Goal: Find specific page/section: Find specific page/section

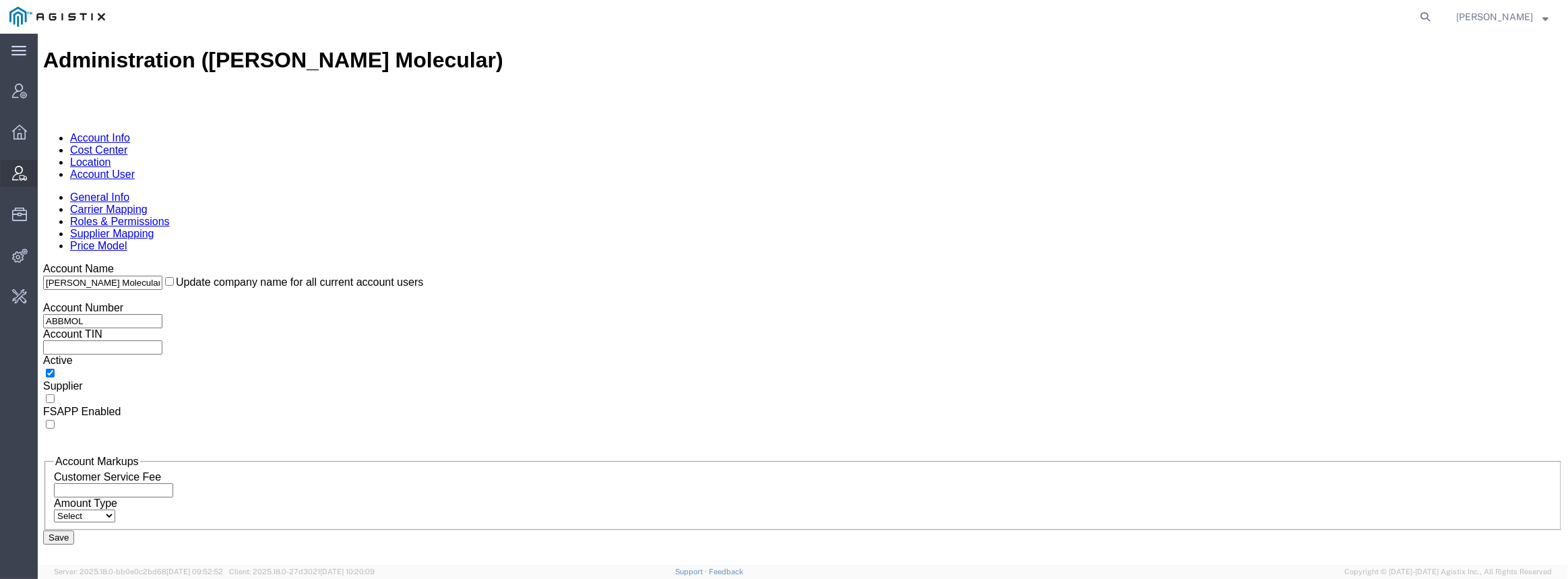
click at [15, 171] on icon at bounding box center [19, 172] width 14 height 14
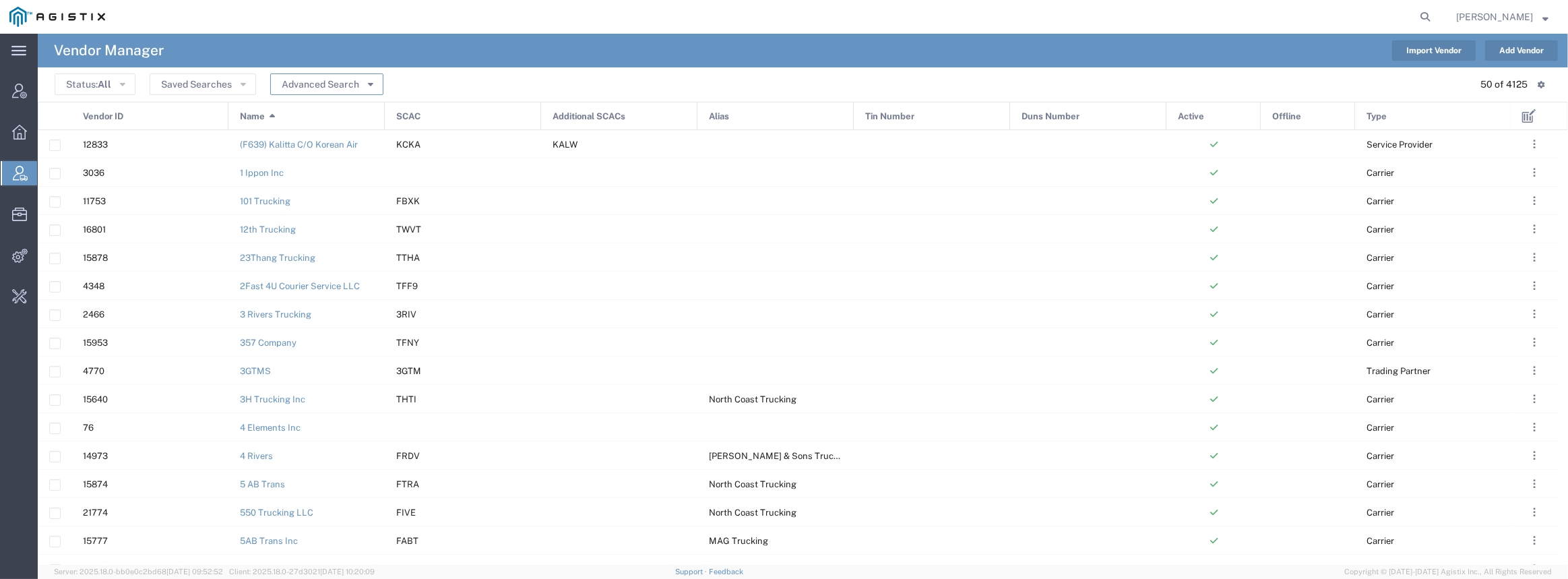
click at [326, 80] on button "Advanced Search" at bounding box center [327, 84] width 114 height 21
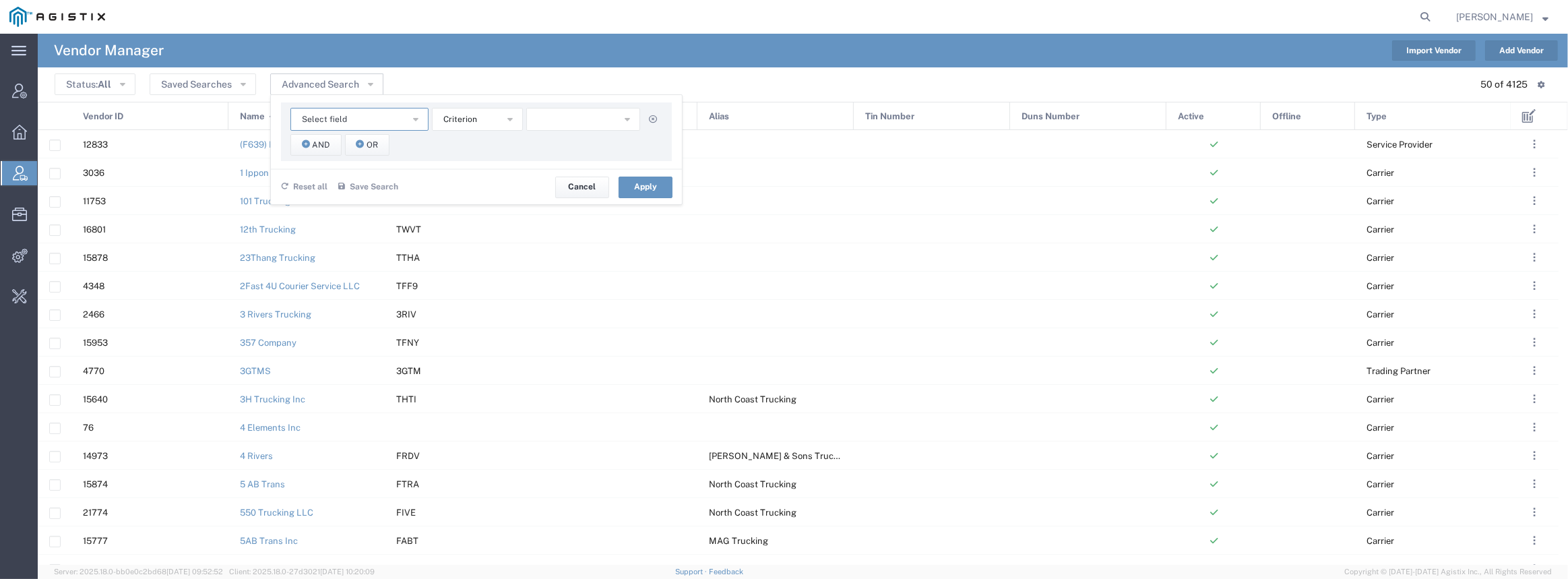
drag, startPoint x: 413, startPoint y: 116, endPoint x: 404, endPoint y: 124, distance: 12.0
click at [409, 119] on button "Select field" at bounding box center [360, 119] width 139 height 23
click at [337, 206] on span "Name" at bounding box center [358, 201] width 136 height 17
click at [526, 116] on input "text" at bounding box center [583, 119] width 114 height 23
type input "dsv"
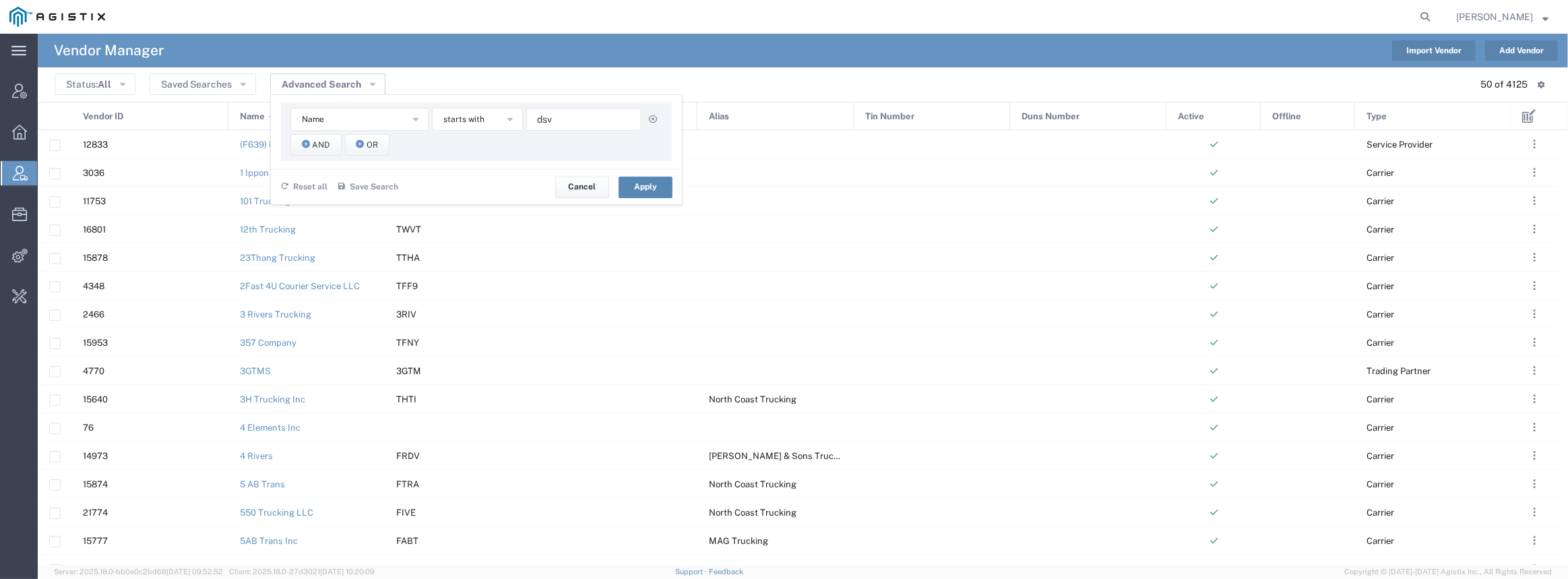
click at [645, 181] on button "Apply" at bounding box center [645, 188] width 54 height 21
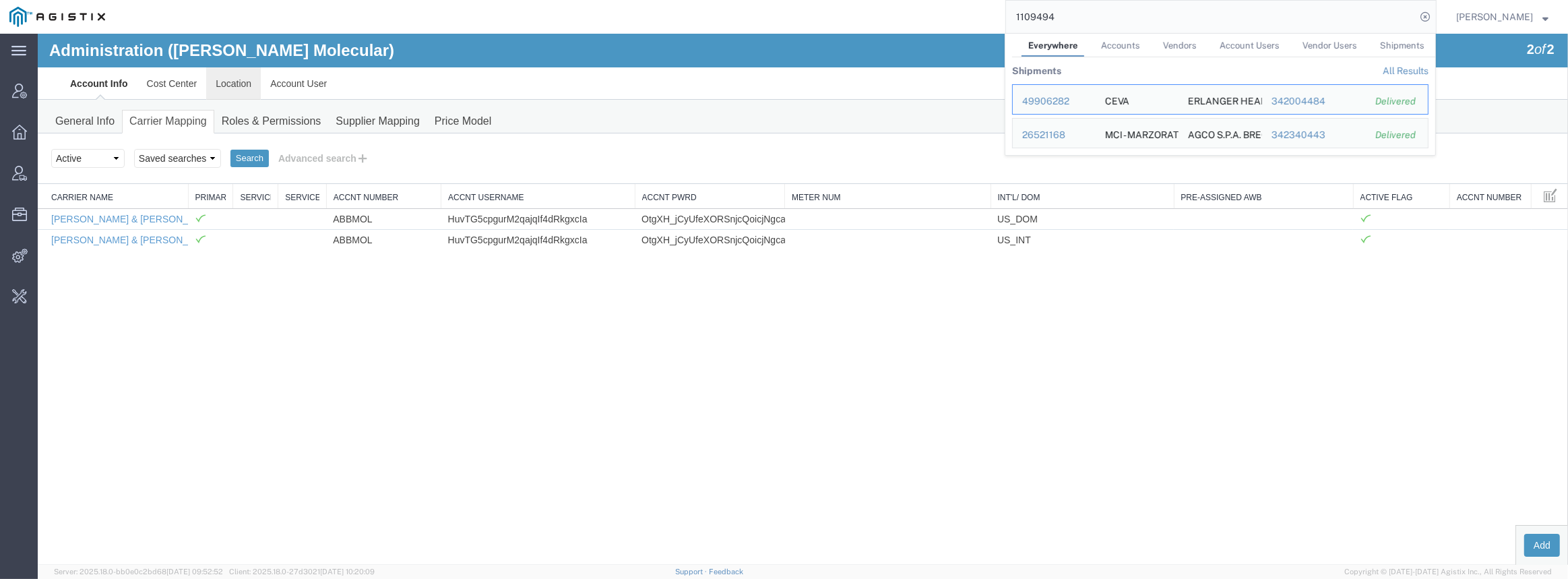
click at [218, 91] on link "Location" at bounding box center [233, 84] width 55 height 33
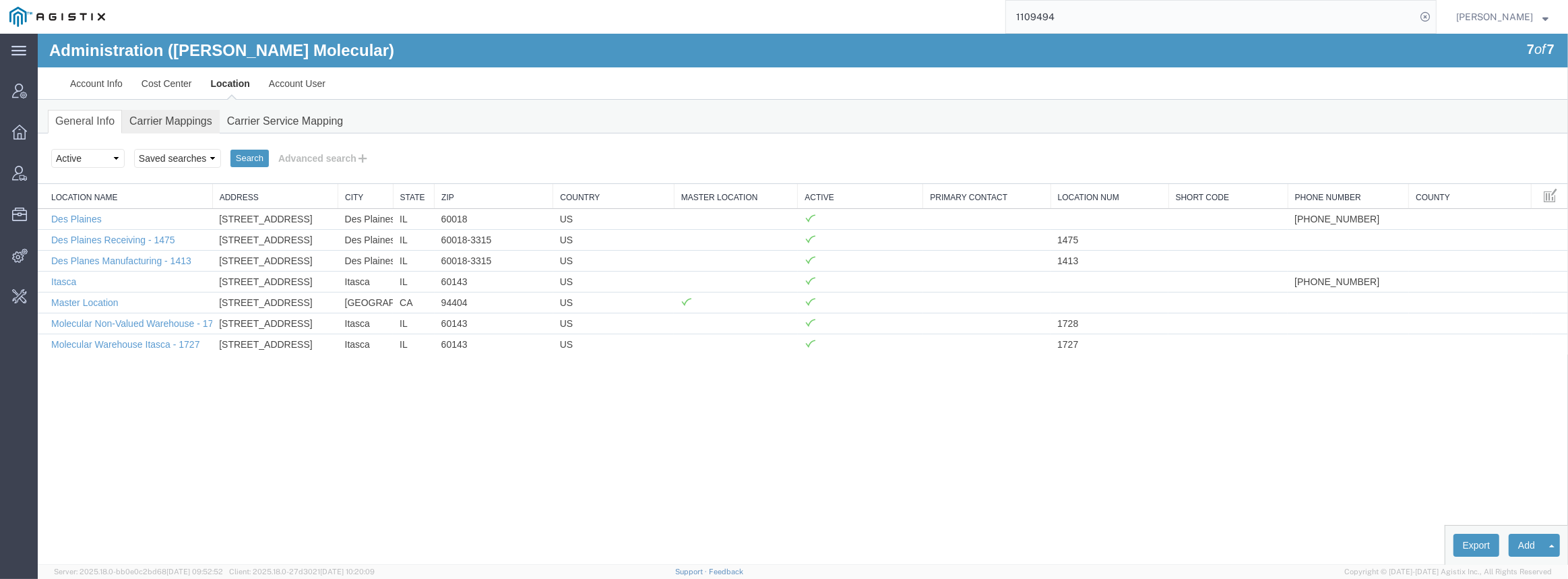
click at [183, 119] on link "Carrier Mappings" at bounding box center [171, 121] width 98 height 24
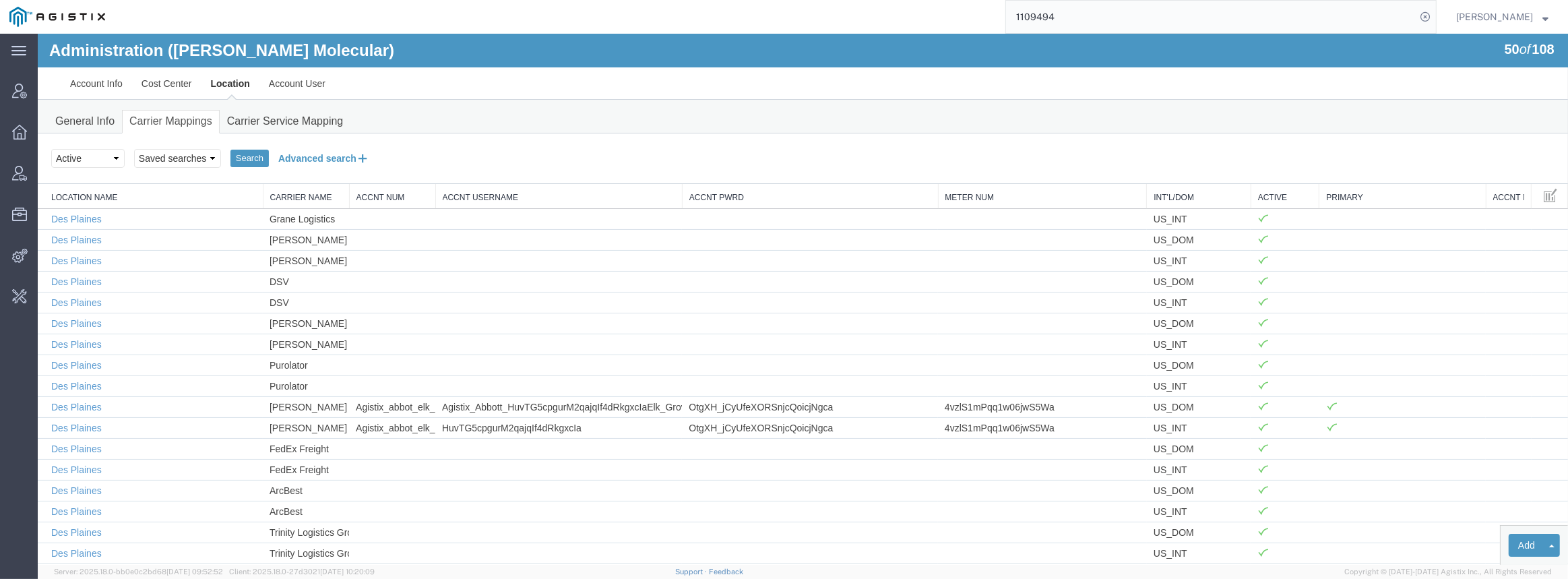
drag, startPoint x: 314, startPoint y: 159, endPoint x: 193, endPoint y: 174, distance: 121.9
click at [314, 159] on button "Advanced search" at bounding box center [324, 159] width 110 height 23
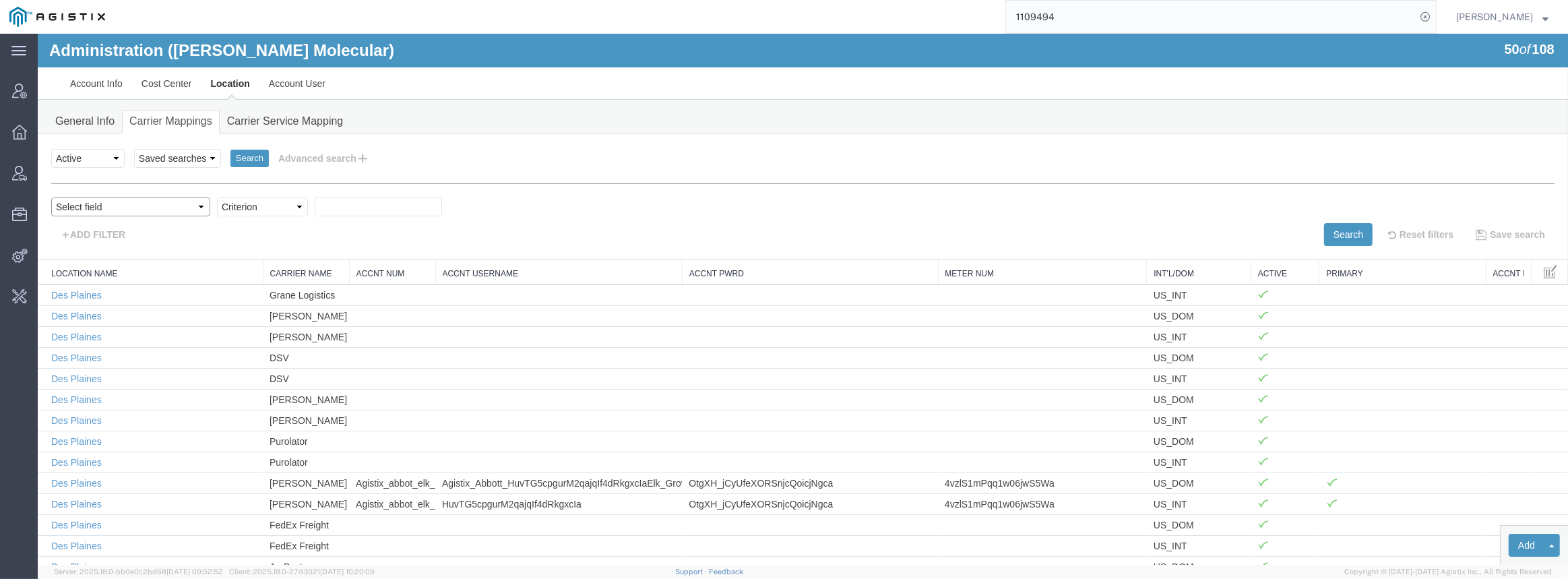
drag, startPoint x: 103, startPoint y: 201, endPoint x: 102, endPoint y: 214, distance: 13.0
click at [104, 202] on select "Select field Accnt Num Accnt Number Alias Accnt Username Carrier Name Int'l/Dom…" at bounding box center [130, 207] width 159 height 19
select select "vendorName"
click at [51, 197] on select "Select field Accnt Num Accnt Number Alias Accnt Username Carrier Name Int'l/Dom…" at bounding box center [130, 207] width 159 height 19
click at [233, 208] on select "Criterion contains does not contain is is blank is not blank starts with" at bounding box center [263, 207] width 91 height 19
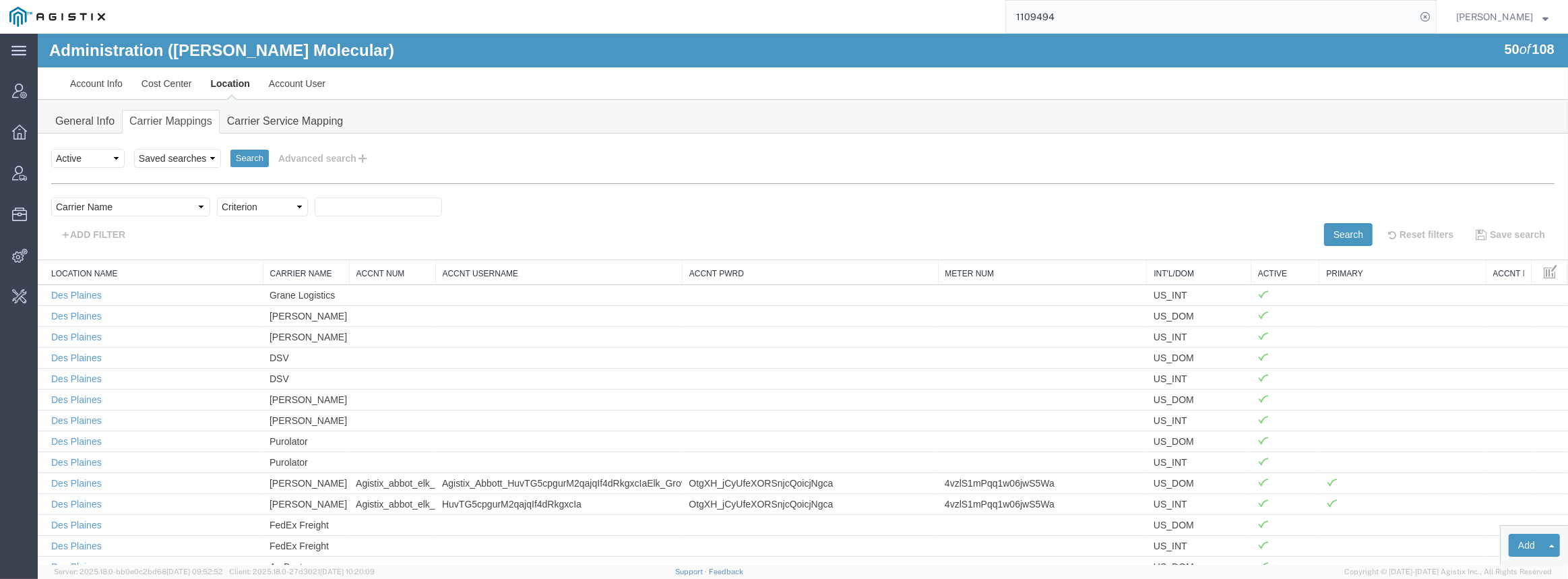
select select "contains"
click at [217, 197] on select "Criterion contains does not contain is is blank is not blank starts with" at bounding box center [263, 207] width 91 height 19
click at [315, 214] on input "text" at bounding box center [378, 207] width 127 height 19
type input "dsv"
click at [1336, 232] on button "Search" at bounding box center [1349, 235] width 48 height 23
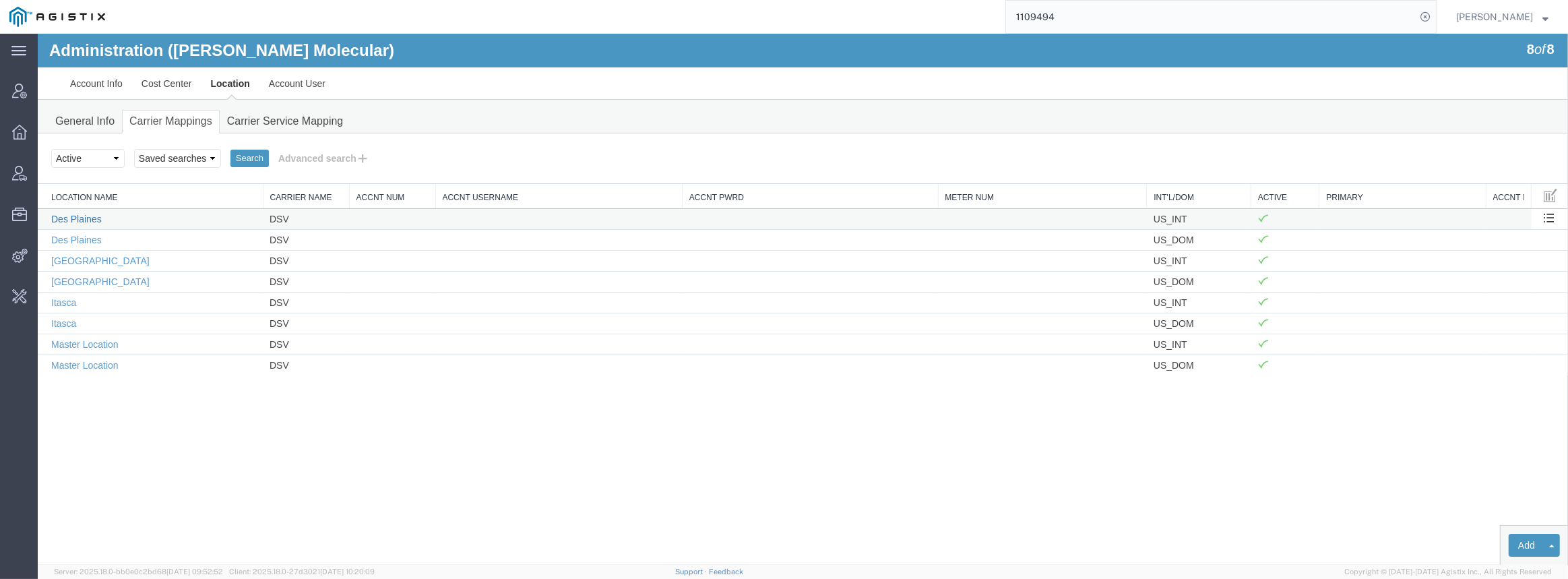
click at [89, 218] on link "Des Plaines" at bounding box center [76, 218] width 51 height 11
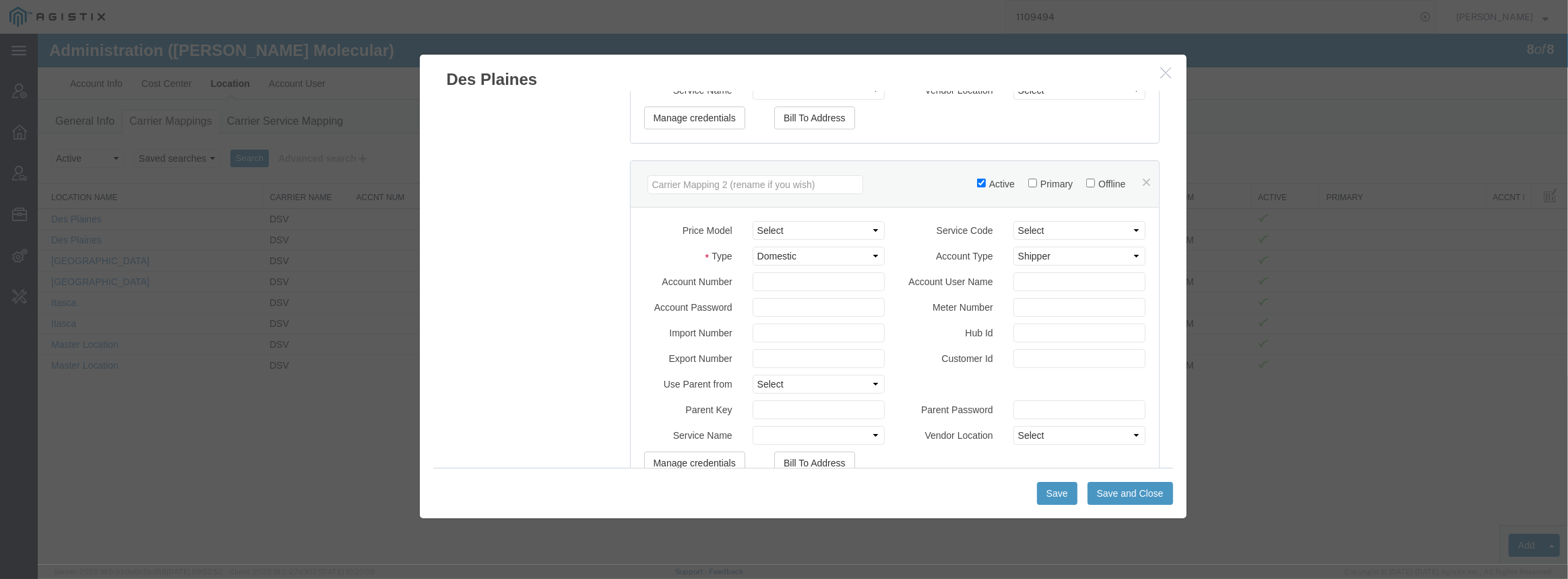
scroll to position [529, 0]
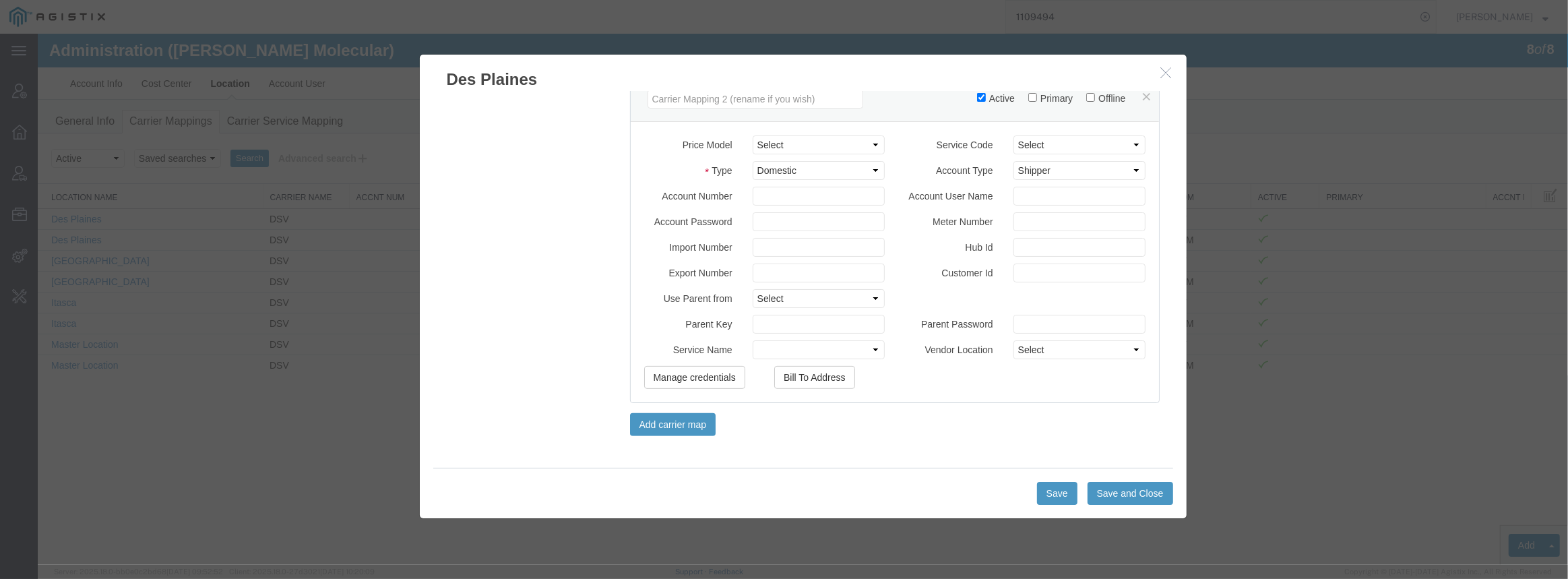
click at [1166, 80] on button "button" at bounding box center [1169, 73] width 17 height 17
